Goal: Task Accomplishment & Management: Complete application form

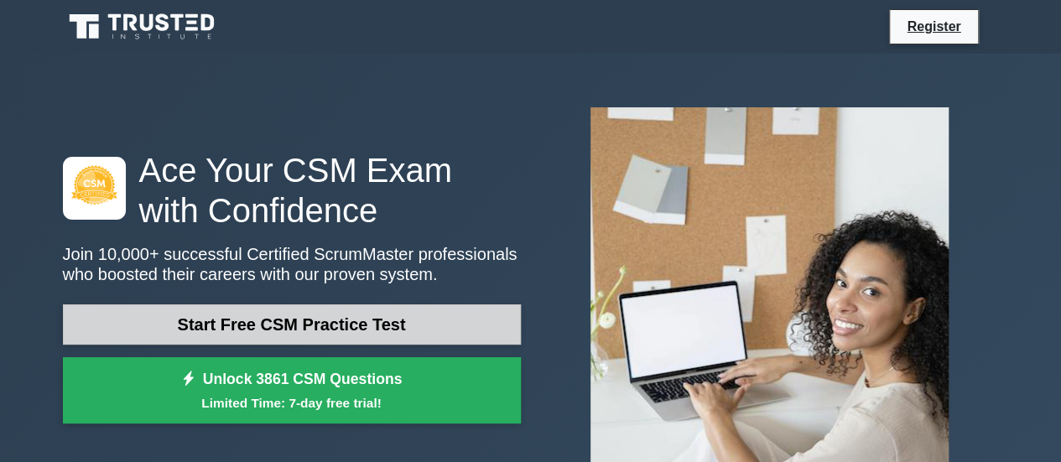
click at [296, 333] on link "Start Free CSM Practice Test" at bounding box center [292, 325] width 458 height 40
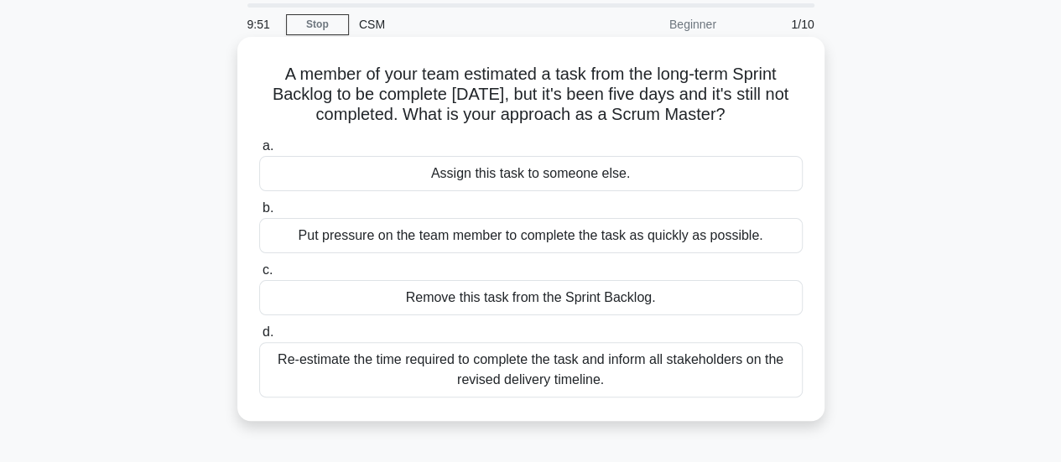
scroll to position [84, 0]
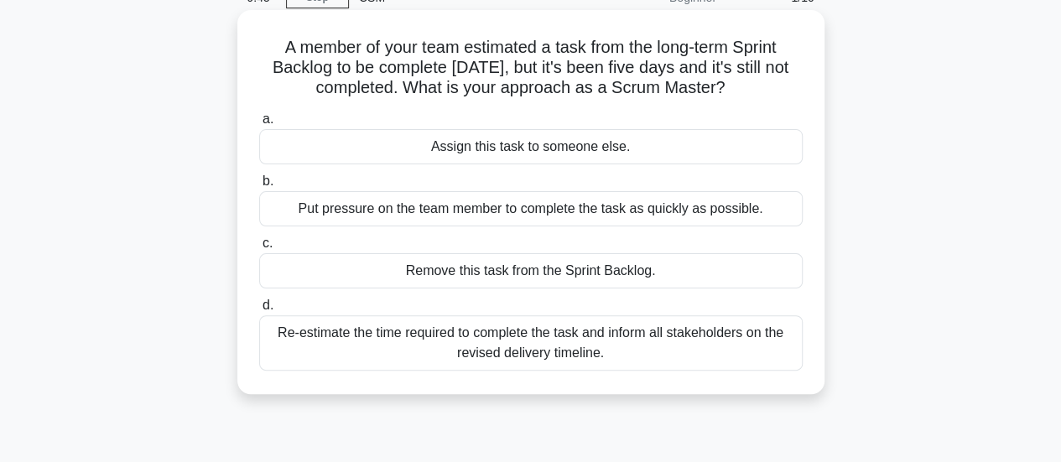
click at [393, 343] on div "Re-estimate the time required to complete the task and inform all stakeholders …" at bounding box center [531, 342] width 544 height 55
click at [259, 311] on input "d. Re-estimate the time required to complete the task and inform all stakeholde…" at bounding box center [259, 305] width 0 height 11
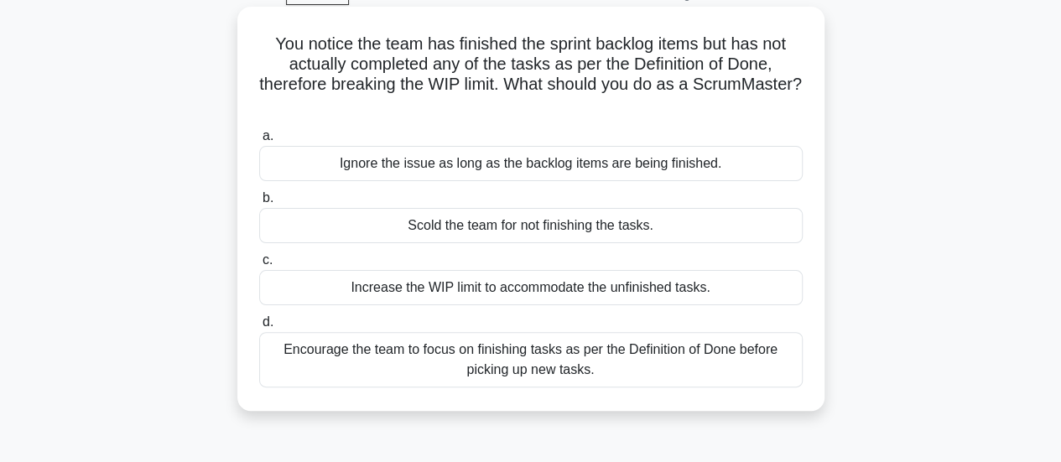
scroll to position [24, 0]
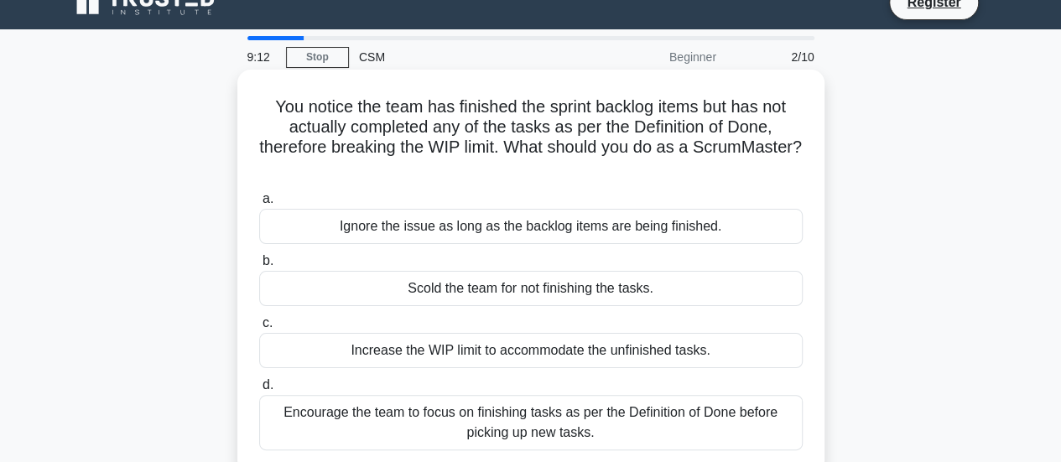
click at [482, 429] on div "Encourage the team to focus on finishing tasks as per the Definition of Done be…" at bounding box center [531, 422] width 544 height 55
click at [259, 391] on input "d. Encourage the team to focus on finishing tasks as per the Definition of Done…" at bounding box center [259, 385] width 0 height 11
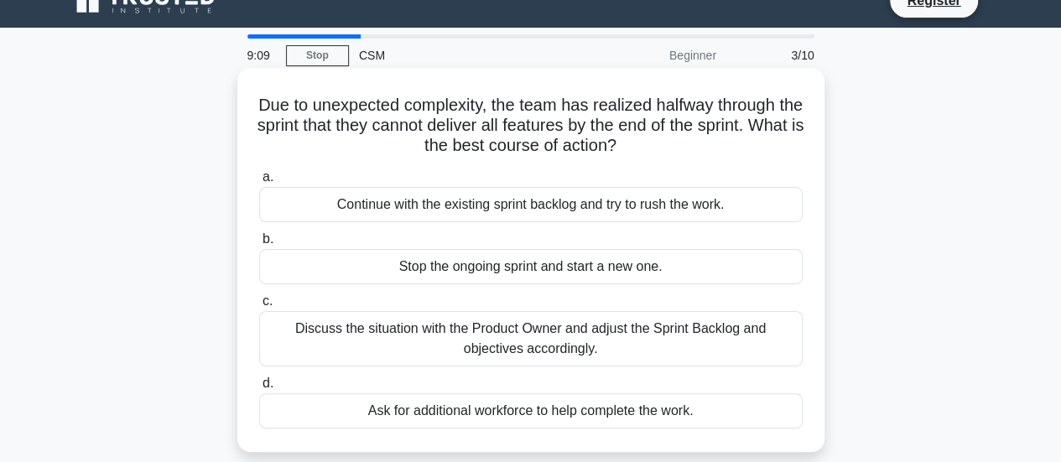
scroll to position [0, 0]
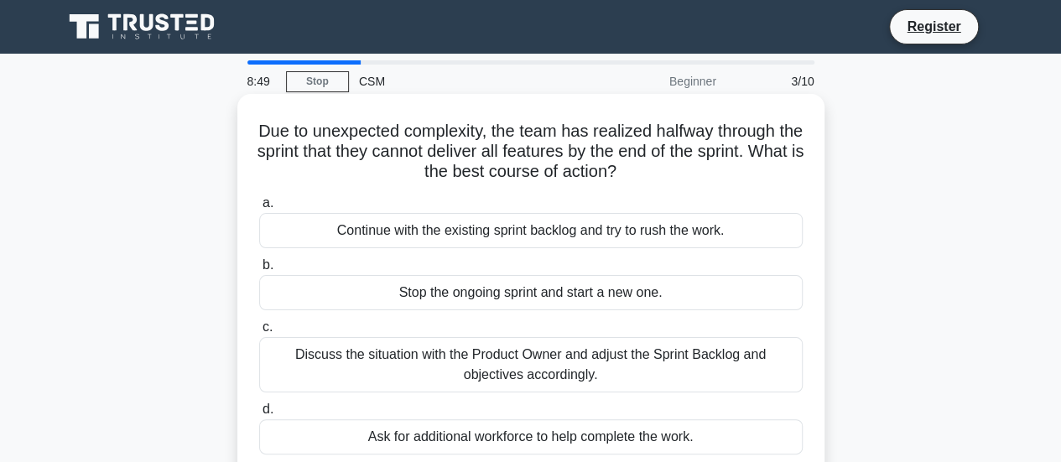
click at [489, 372] on div "Discuss the situation with the Product Owner and adjust the Sprint Backlog and …" at bounding box center [531, 364] width 544 height 55
click at [259, 333] on input "c. Discuss the situation with the Product Owner and adjust the Sprint Backlog a…" at bounding box center [259, 327] width 0 height 11
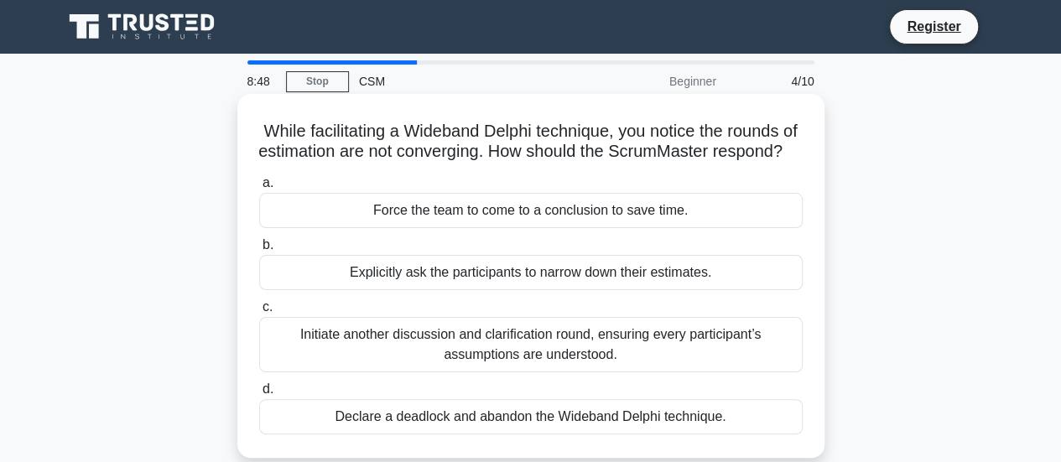
scroll to position [84, 0]
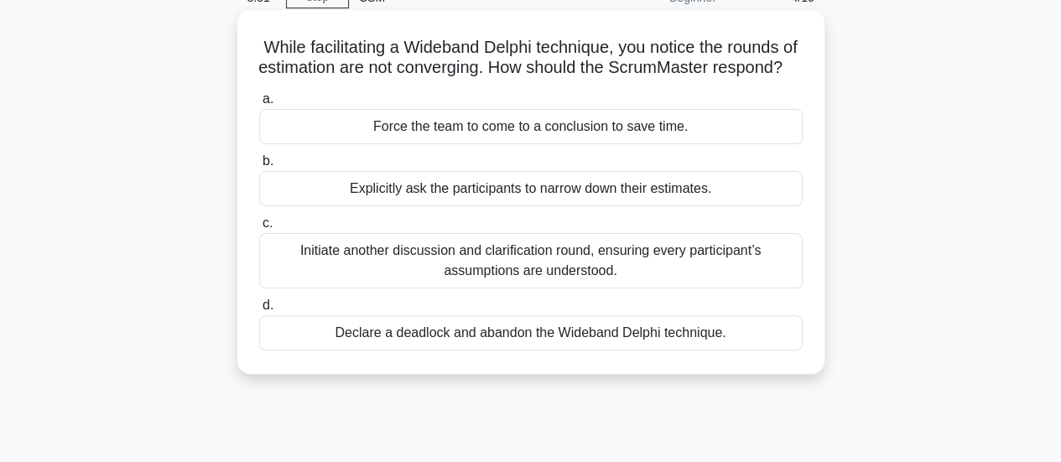
click at [639, 279] on div "Initiate another discussion and clarification round, ensuring every participant…" at bounding box center [531, 260] width 544 height 55
click at [259, 229] on input "c. Initiate another discussion and clarification round, ensuring every particip…" at bounding box center [259, 223] width 0 height 11
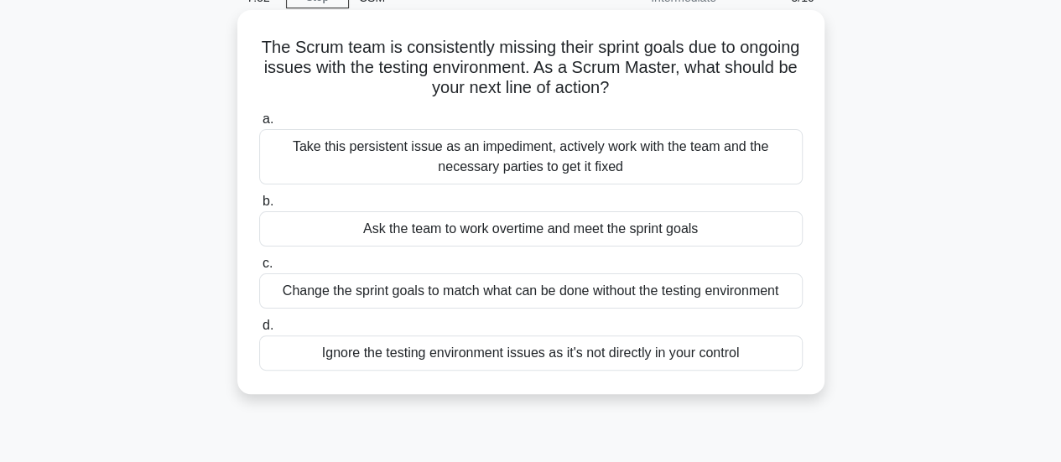
click at [406, 167] on div "Take this persistent issue as an impediment, actively work with the team and th…" at bounding box center [531, 156] width 544 height 55
click at [259, 125] on input "a. Take this persistent issue as an impediment, actively work with the team and…" at bounding box center [259, 119] width 0 height 11
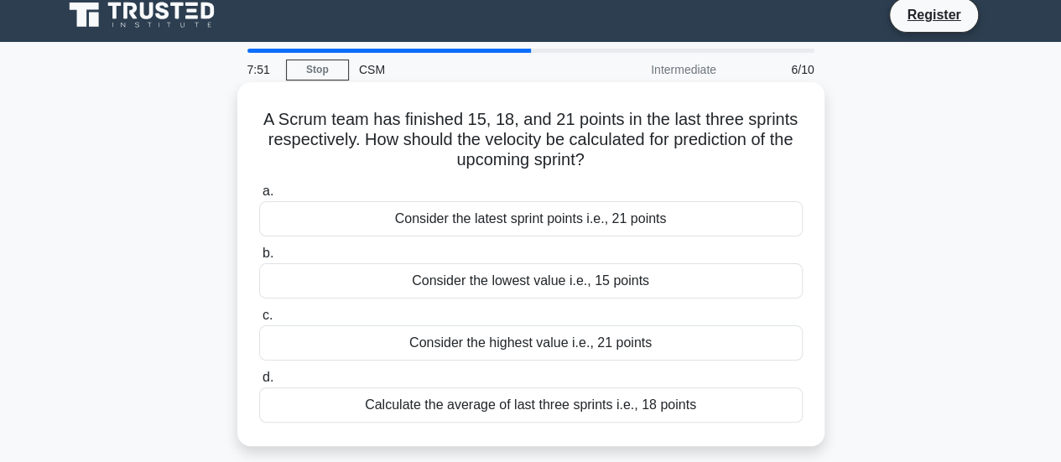
scroll to position [0, 0]
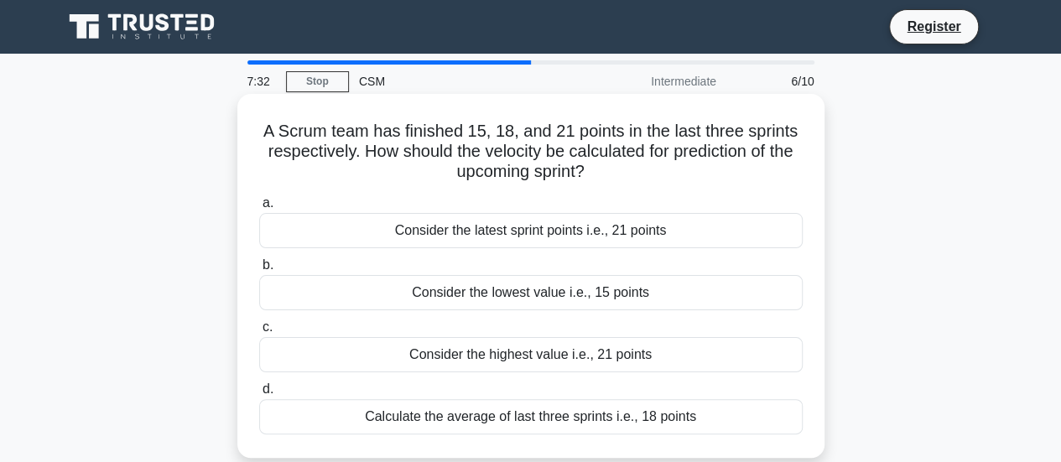
click at [452, 420] on div "Calculate the average of last three sprints i.e., 18 points" at bounding box center [531, 416] width 544 height 35
click at [259, 395] on input "d. Calculate the average of last three sprints i.e., 18 points" at bounding box center [259, 389] width 0 height 11
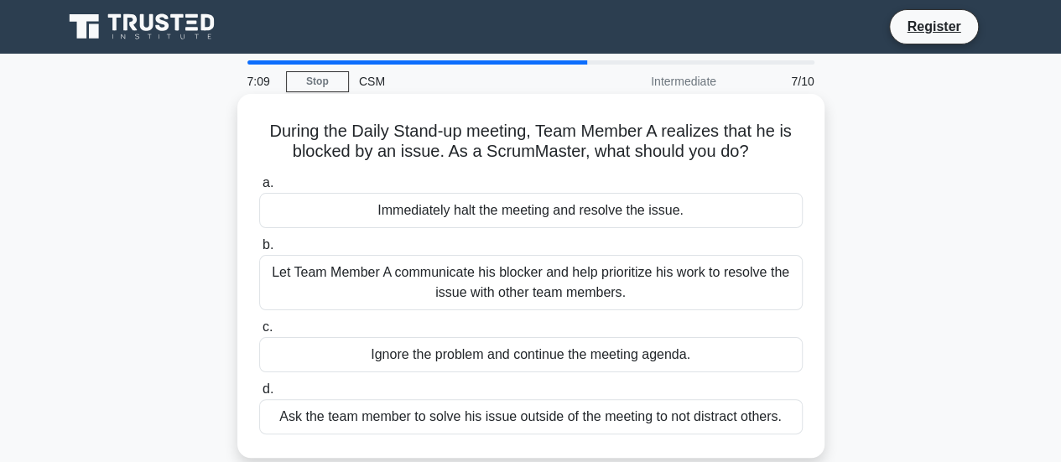
click at [410, 283] on div "Let Team Member A communicate his blocker and help prioritize his work to resol…" at bounding box center [531, 282] width 544 height 55
click at [259, 251] on input "b. Let Team Member A communicate his blocker and help prioritize his work to re…" at bounding box center [259, 245] width 0 height 11
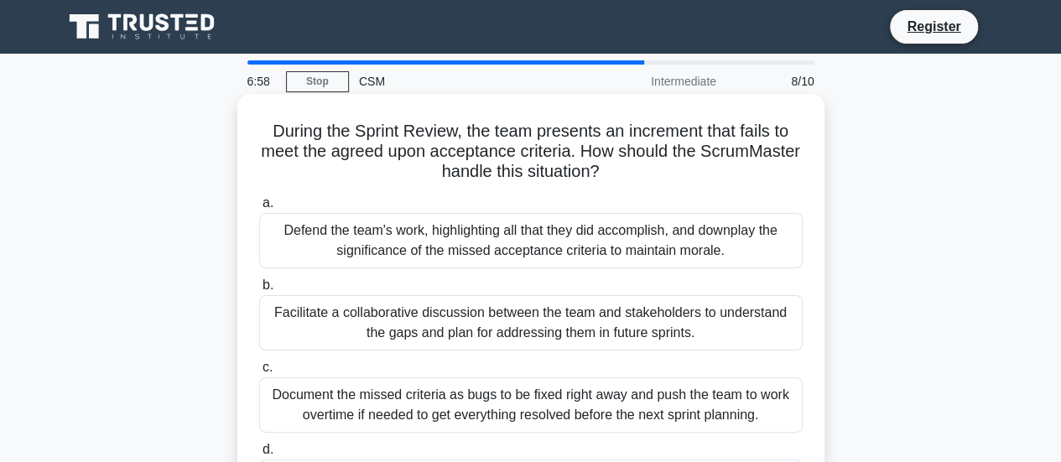
scroll to position [84, 0]
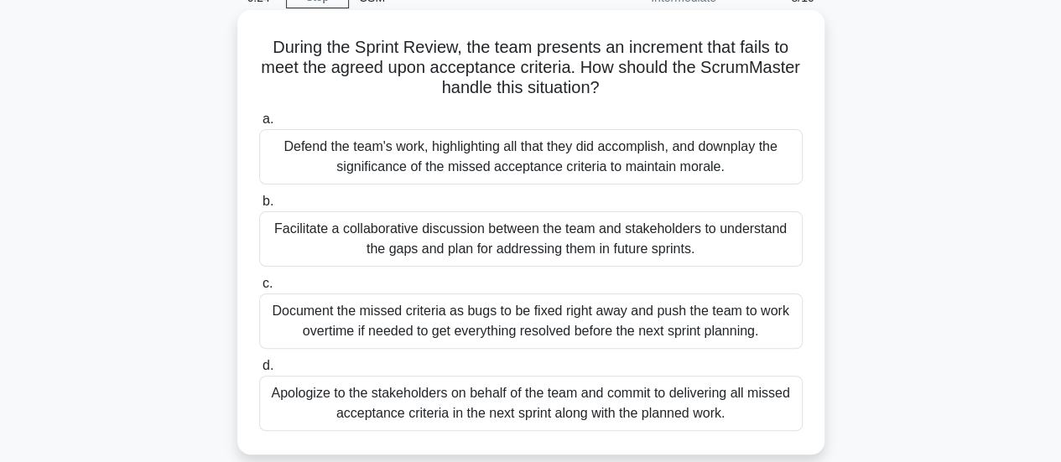
click at [607, 229] on div "Facilitate a collaborative discussion between the team and stakeholders to unde…" at bounding box center [531, 238] width 544 height 55
click at [259, 207] on input "b. Facilitate a collaborative discussion between the team and stakeholders to u…" at bounding box center [259, 201] width 0 height 11
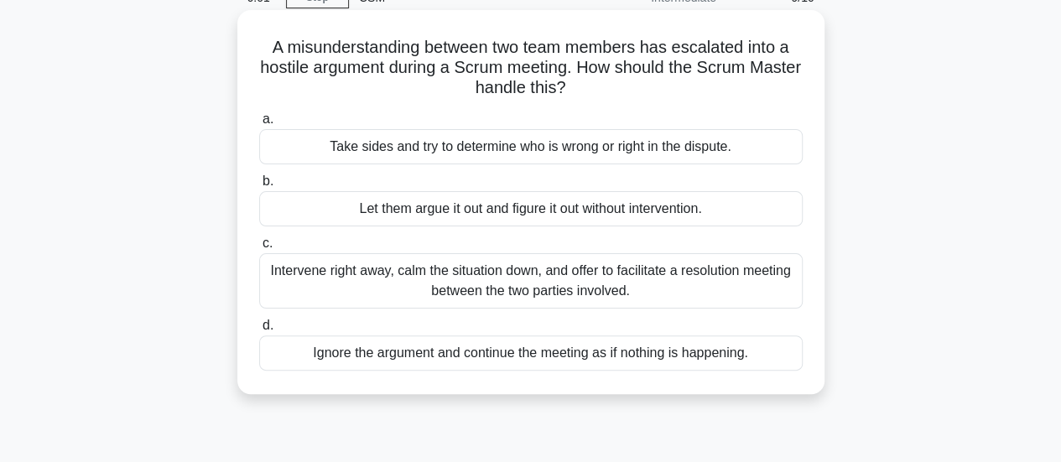
click at [586, 286] on div "Intervene right away, calm the situation down, and offer to facilitate a resolu…" at bounding box center [531, 280] width 544 height 55
click at [259, 249] on input "c. Intervene right away, calm the situation down, and offer to facilitate a res…" at bounding box center [259, 243] width 0 height 11
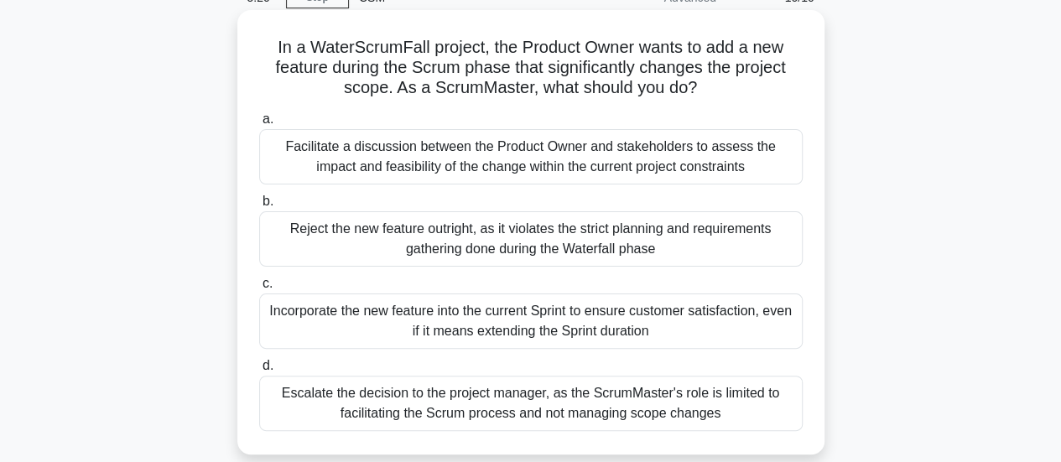
click at [366, 166] on div "Facilitate a discussion between the Product Owner and stakeholders to assess th…" at bounding box center [531, 156] width 544 height 55
click at [259, 125] on input "a. Facilitate a discussion between the Product Owner and stakeholders to assess…" at bounding box center [259, 119] width 0 height 11
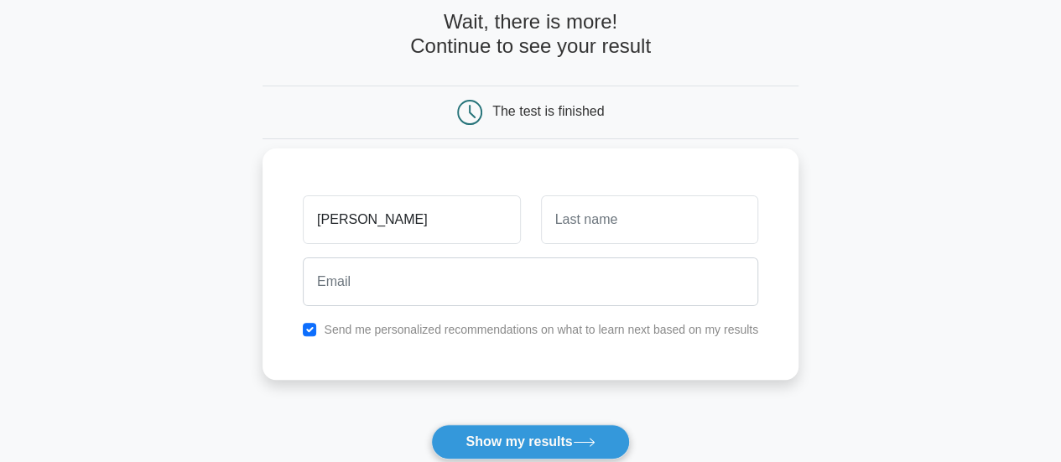
type input "[PERSON_NAME]"
type input "a"
type input "Sulkin"
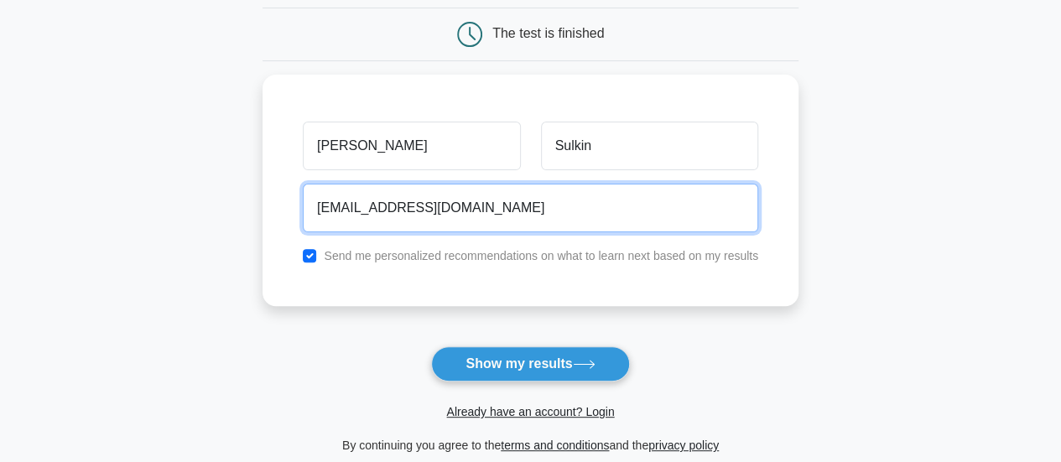
scroll to position [336, 0]
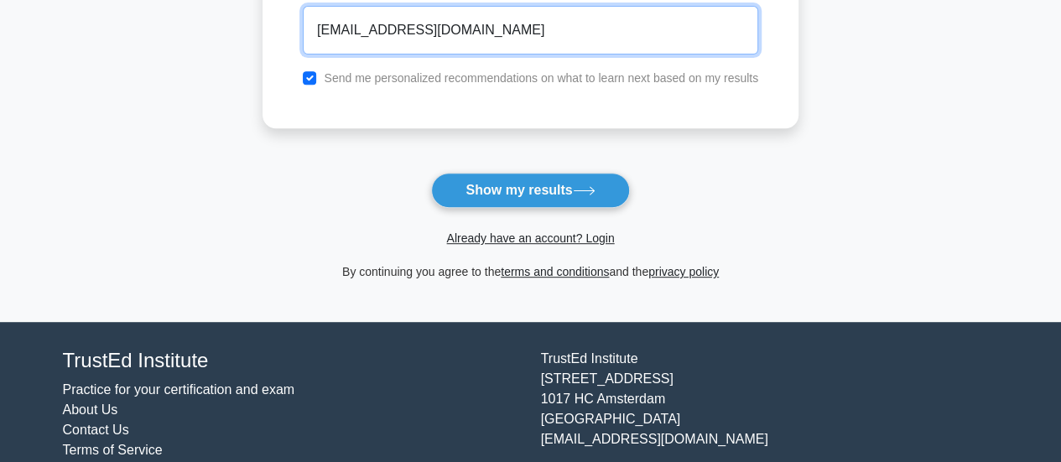
type input "alansulkin1@gmail.com"
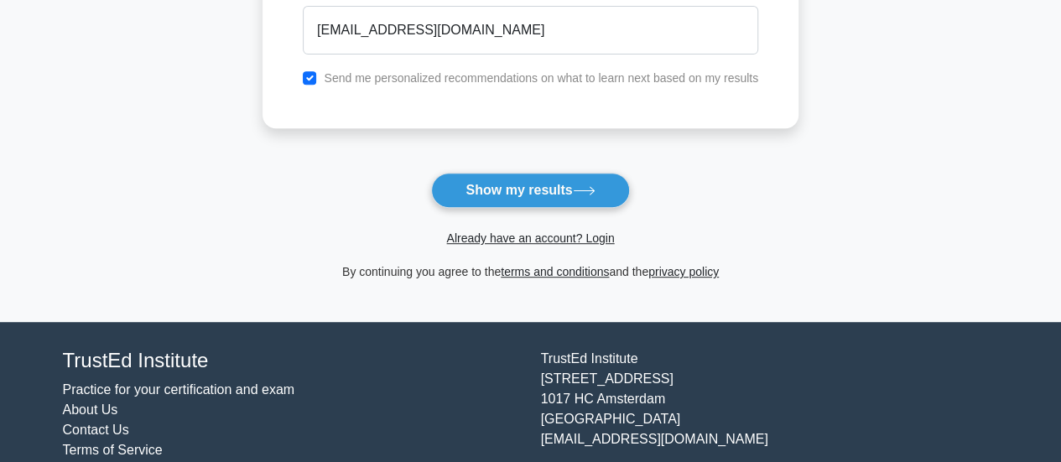
click at [371, 76] on label "Send me personalized recommendations on what to learn next based on my results" at bounding box center [541, 77] width 435 height 13
click at [307, 68] on div "Send me personalized recommendations on what to learn next based on my results" at bounding box center [531, 78] width 476 height 20
click at [312, 82] on input "checkbox" at bounding box center [309, 77] width 13 height 13
checkbox input "false"
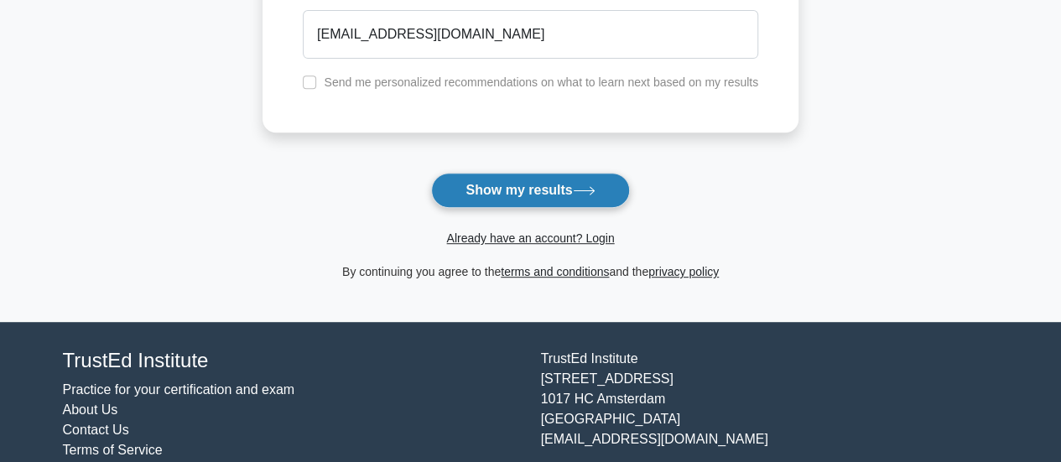
click at [560, 197] on button "Show my results" at bounding box center [530, 190] width 198 height 35
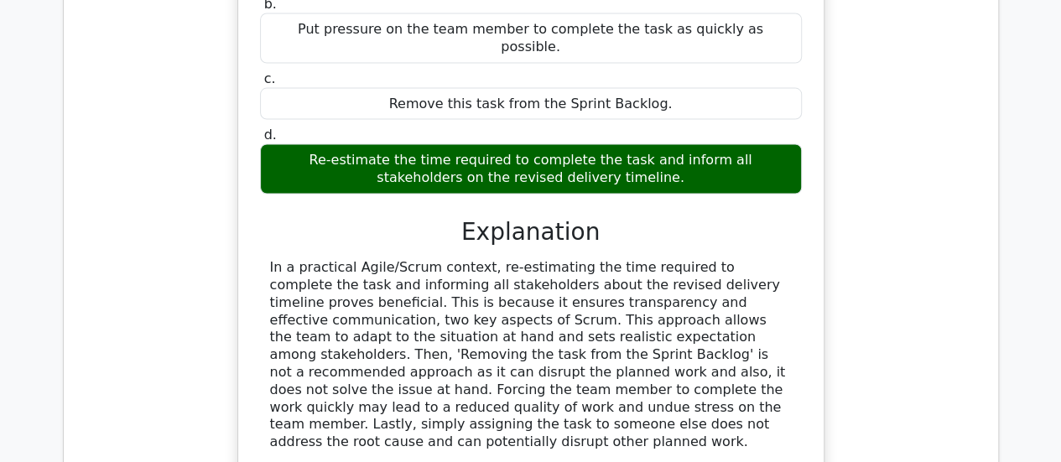
scroll to position [1678, 0]
